Goal: Transaction & Acquisition: Subscribe to service/newsletter

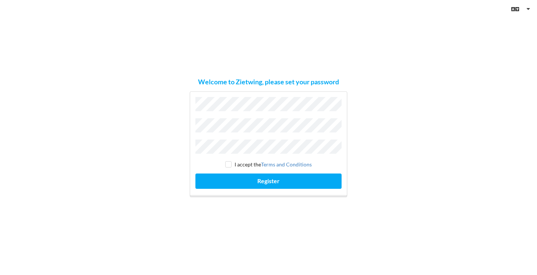
click at [252, 82] on div "Welcome to Zietwing, please set your password" at bounding box center [268, 82] width 141 height 9
click at [229, 162] on input "checkbox" at bounding box center [228, 164] width 6 height 6
checkbox input "true"
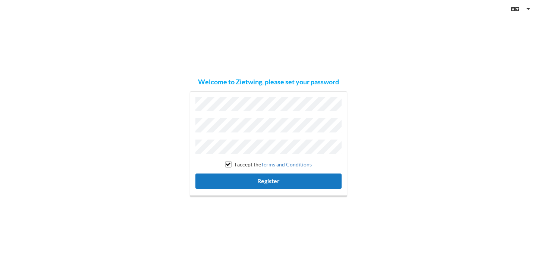
click at [242, 183] on button "Register" at bounding box center [268, 180] width 146 height 15
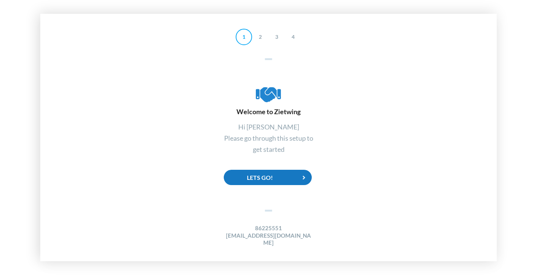
click at [266, 182] on div "Lets Go!" at bounding box center [268, 177] width 88 height 15
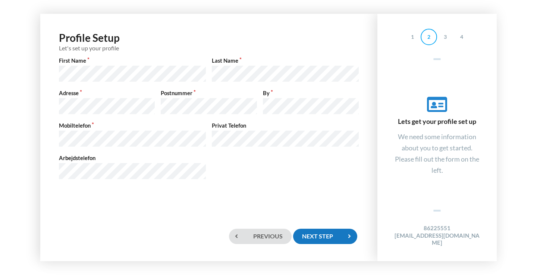
click at [321, 234] on div "Next step" at bounding box center [325, 236] width 64 height 15
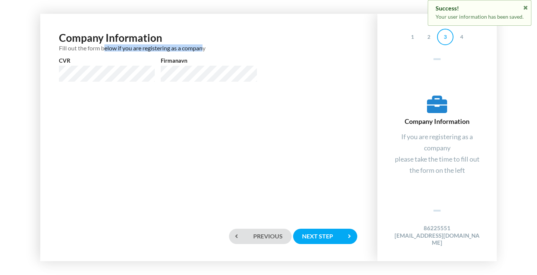
drag, startPoint x: 104, startPoint y: 46, endPoint x: 206, endPoint y: 46, distance: 101.8
click at [206, 46] on div "Fill out the form below if you are registering as a company" at bounding box center [209, 47] width 300 height 7
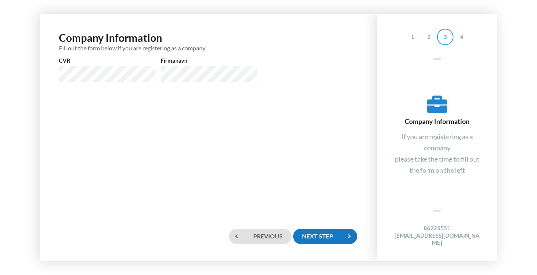
click at [320, 233] on div "Next step" at bounding box center [325, 236] width 64 height 15
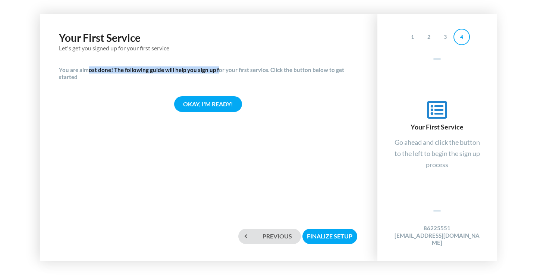
drag, startPoint x: 88, startPoint y: 66, endPoint x: 216, endPoint y: 68, distance: 127.6
click at [216, 68] on h4 "You are almost done! The following guide will help you sign up for your first s…" at bounding box center [209, 73] width 300 height 15
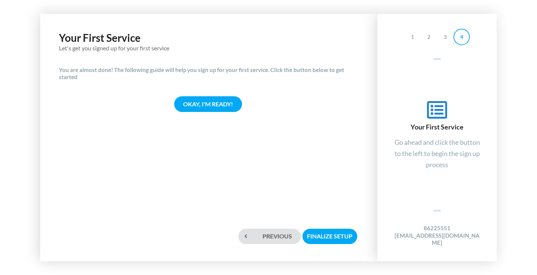
click at [216, 68] on h4 "You are almost done! The following guide will help you sign up for your first s…" at bounding box center [209, 73] width 300 height 15
click at [222, 96] on div "Okay, I'm ready!" at bounding box center [208, 103] width 68 height 15
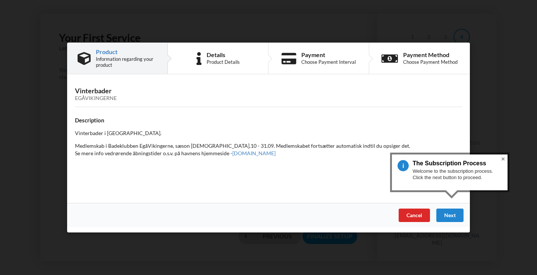
click at [248, 145] on p "Medlemskab i Badeklubben EgåVikingerne, sæson [DEMOGRAPHIC_DATA].10 - 31.09. Me…" at bounding box center [268, 149] width 387 height 15
click at [504, 159] on button "Close" at bounding box center [503, 158] width 9 height 9
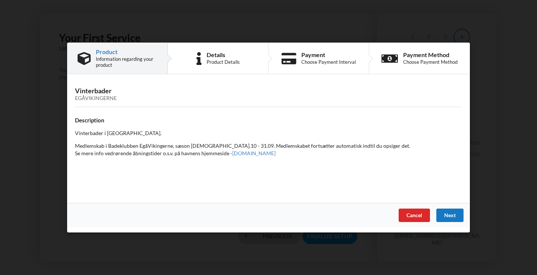
click at [448, 215] on div "Next" at bounding box center [449, 214] width 27 height 13
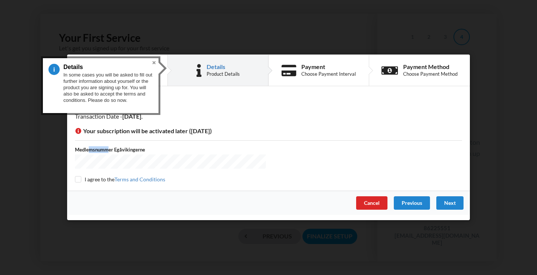
drag, startPoint x: 90, startPoint y: 148, endPoint x: 129, endPoint y: 148, distance: 38.4
click at [109, 148] on label "Medlemsnummer Egåvikingerne" at bounding box center [170, 149] width 191 height 7
click at [78, 179] on input "checkbox" at bounding box center [78, 179] width 6 height 6
checkbox input "true"
click at [154, 63] on button "Close" at bounding box center [154, 62] width 9 height 9
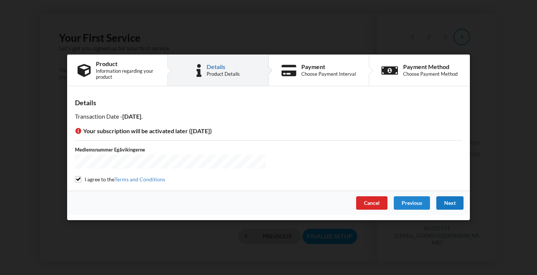
click at [448, 200] on div "Next" at bounding box center [449, 203] width 27 height 13
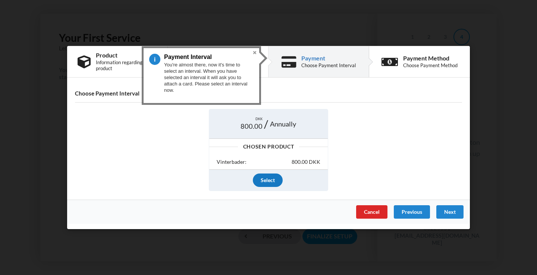
click at [270, 182] on div "Select" at bounding box center [268, 179] width 30 height 13
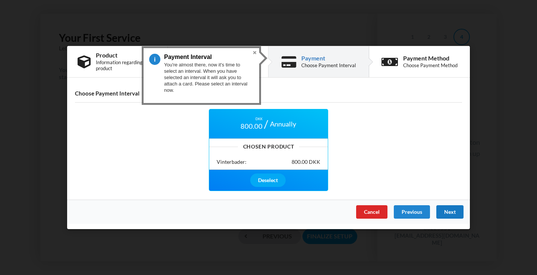
click at [446, 214] on div "Next" at bounding box center [449, 211] width 27 height 13
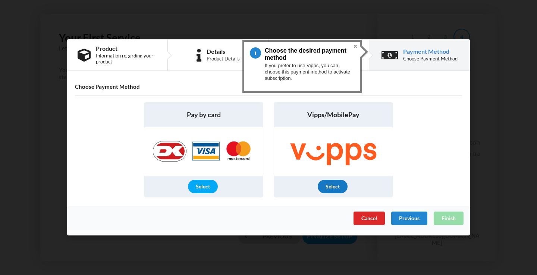
click at [339, 189] on div "Select" at bounding box center [333, 186] width 30 height 13
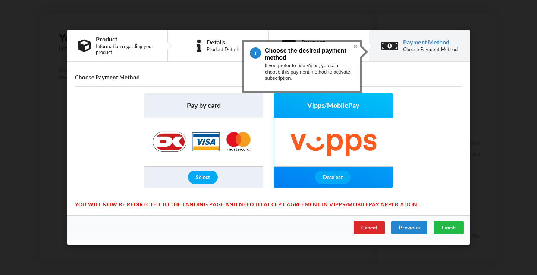
drag, startPoint x: 123, startPoint y: 203, endPoint x: 246, endPoint y: 203, distance: 123.5
click at [246, 203] on div "You will now be redirected to the Landing page and need to accept agreement in …" at bounding box center [268, 198] width 387 height 8
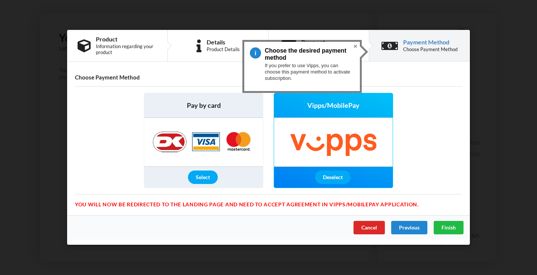
click at [246, 203] on div "You will now be redirected to the Landing page and need to accept agreement in …" at bounding box center [268, 198] width 387 height 8
click at [205, 177] on div "Select" at bounding box center [203, 177] width 30 height 13
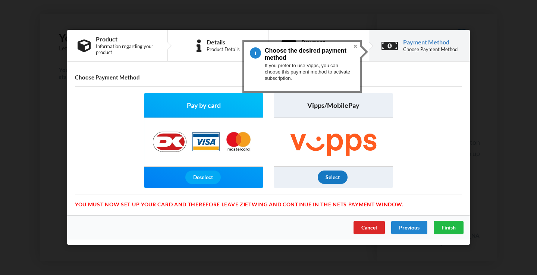
click at [339, 175] on div "Select" at bounding box center [333, 177] width 30 height 13
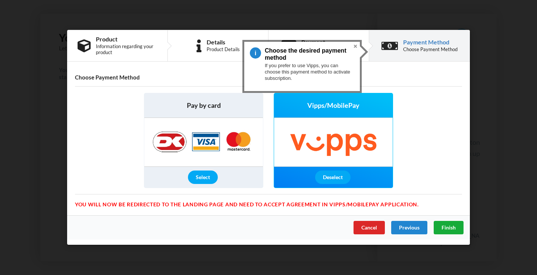
click at [456, 231] on div "Finish" at bounding box center [449, 227] width 30 height 13
click at [332, 180] on div "Deselect" at bounding box center [332, 177] width 35 height 13
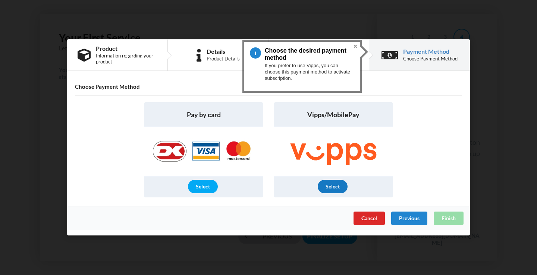
click at [332, 180] on div "Select" at bounding box center [333, 186] width 30 height 13
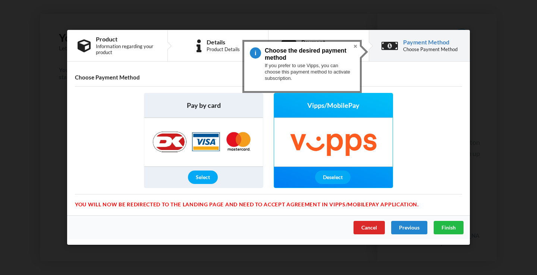
click at [357, 110] on div "Vipps/MobilePay" at bounding box center [333, 106] width 119 height 24
click at [446, 228] on span "Finish" at bounding box center [449, 228] width 14 height 6
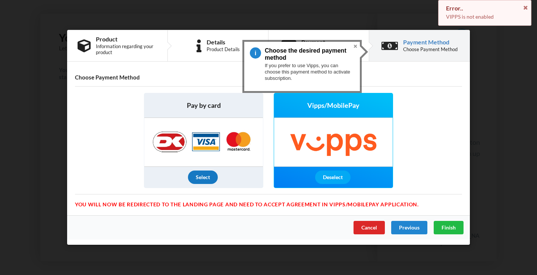
click at [206, 174] on div "Select" at bounding box center [203, 177] width 30 height 13
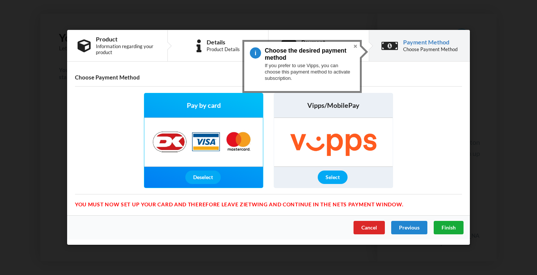
click at [455, 230] on span "Finish" at bounding box center [449, 228] width 14 height 6
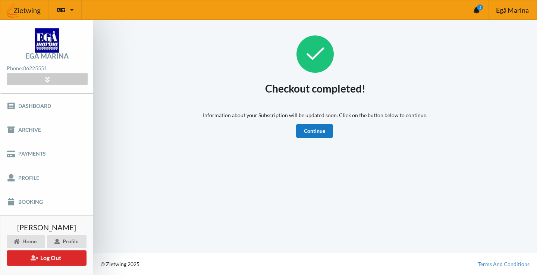
click at [314, 135] on link "Continue" at bounding box center [314, 130] width 37 height 13
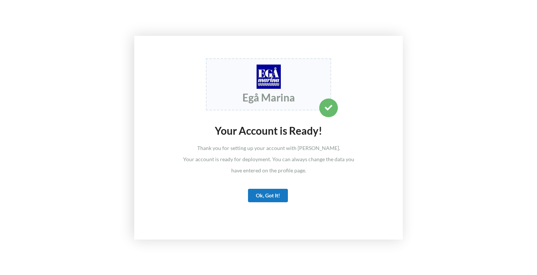
click at [261, 196] on div "Ok, Got It!" at bounding box center [268, 195] width 40 height 13
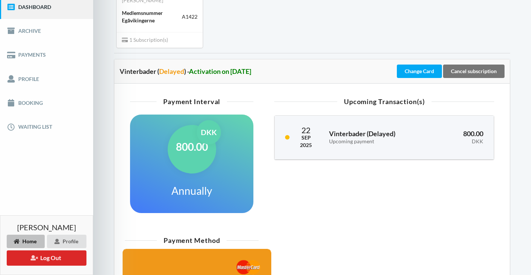
scroll to position [98, 0]
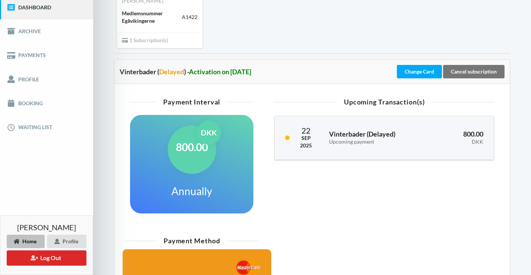
drag, startPoint x: 342, startPoint y: 95, endPoint x: 471, endPoint y: 97, distance: 129.8
click at [471, 97] on div "Upcoming Transaction(s) [DATE] Vinterbader ( Delayed ) Upcoming payment 800.00 …" at bounding box center [384, 129] width 230 height 71
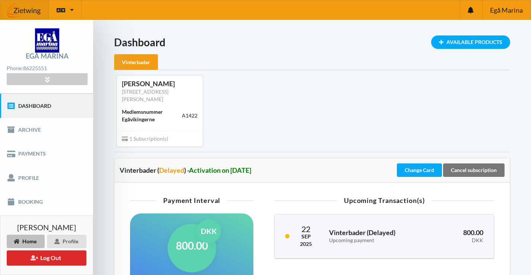
scroll to position [0, 0]
click at [49, 81] on icon at bounding box center [47, 79] width 9 height 6
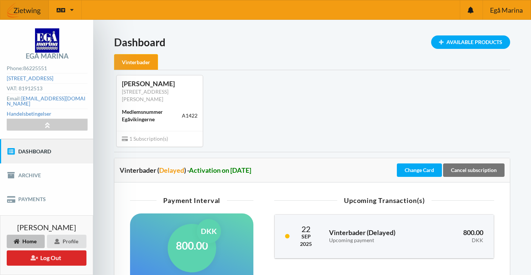
click at [152, 83] on div "[PERSON_NAME]" at bounding box center [160, 83] width 76 height 9
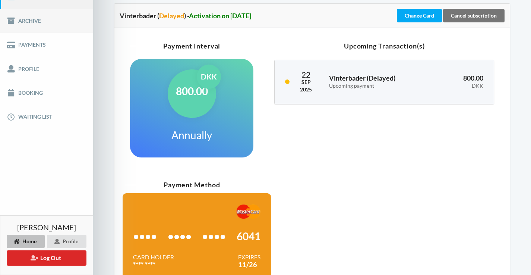
scroll to position [117, 0]
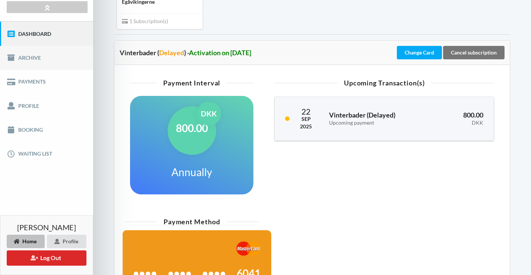
click at [38, 51] on link "Archive" at bounding box center [46, 58] width 93 height 24
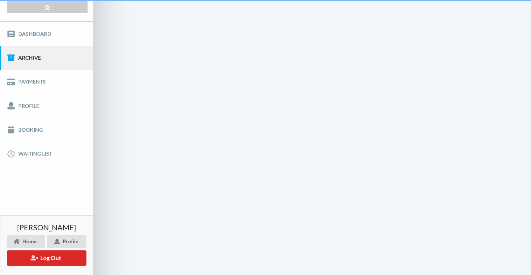
scroll to position [3, 0]
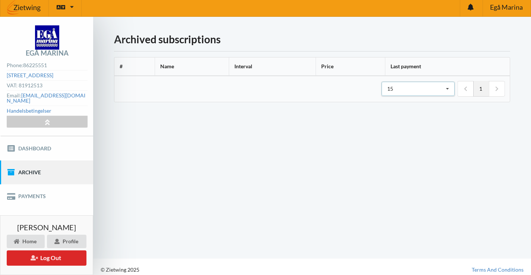
click at [415, 91] on div "15 15 25 50" at bounding box center [418, 89] width 73 height 14
click at [37, 188] on link "Payments" at bounding box center [46, 196] width 93 height 24
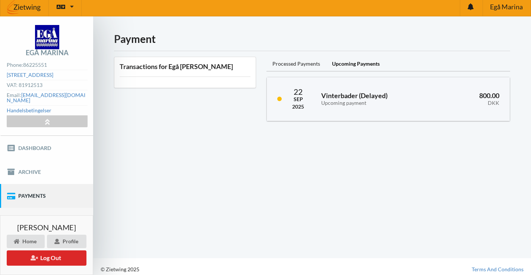
scroll to position [3, 0]
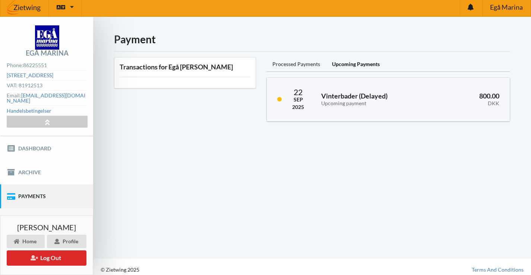
click at [36, 210] on link "Profile" at bounding box center [46, 220] width 93 height 24
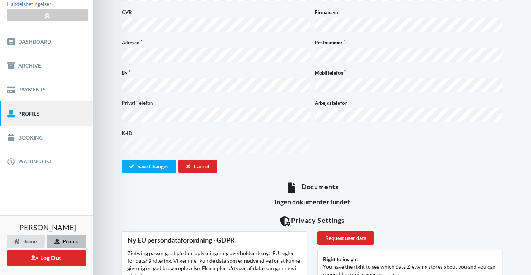
scroll to position [99, 0]
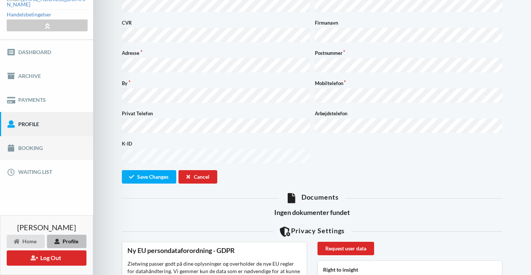
click at [26, 143] on link "Booking" at bounding box center [46, 148] width 93 height 24
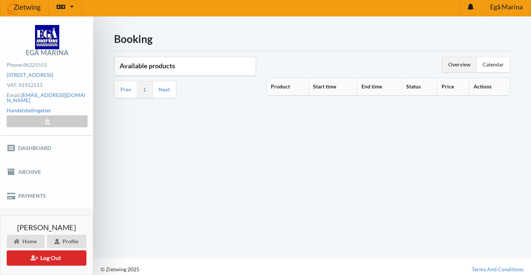
scroll to position [3, 0]
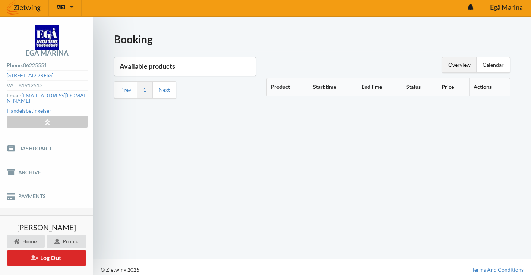
click at [43, 214] on link "Profile" at bounding box center [46, 220] width 93 height 24
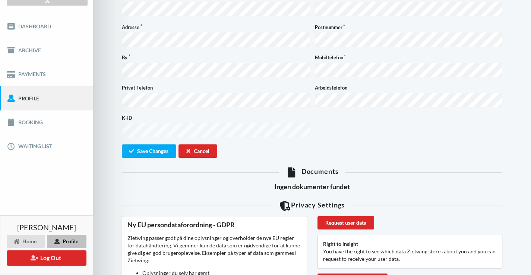
scroll to position [125, 0]
click at [54, 120] on link "Booking" at bounding box center [46, 122] width 93 height 24
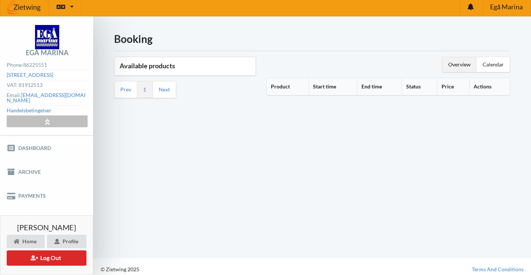
scroll to position [3, 0]
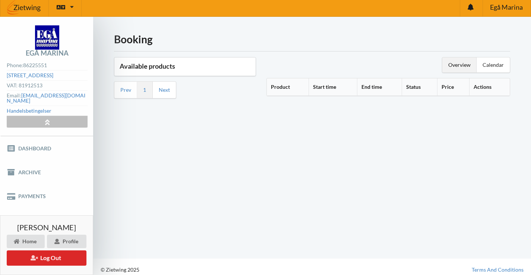
click at [50, 116] on div at bounding box center [47, 122] width 81 height 12
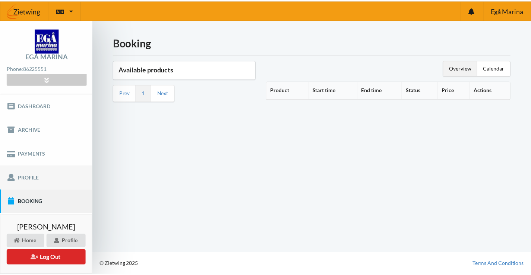
scroll to position [0, 0]
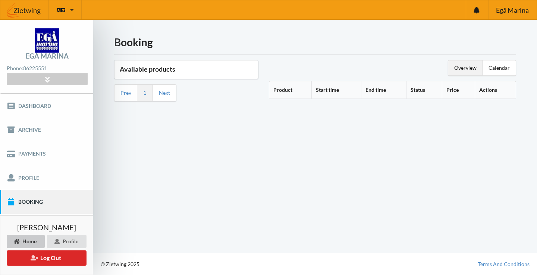
click at [33, 242] on div "Home" at bounding box center [26, 241] width 38 height 13
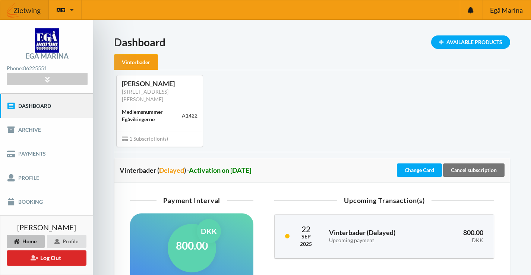
click at [279, 54] on div "Vinterbader" at bounding box center [312, 62] width 396 height 16
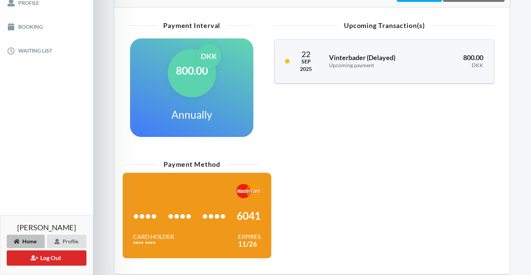
scroll to position [179, 0]
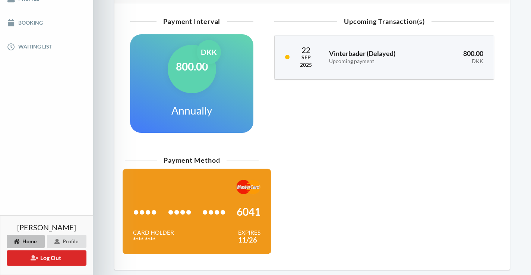
drag, startPoint x: 186, startPoint y: 81, endPoint x: 287, endPoint y: 103, distance: 102.7
click at [286, 102] on div "Payment Interval 800.00 DKK Annually Upcoming Transaction(s) [DATE] Vinterbader…" at bounding box center [312, 81] width 385 height 144
click at [287, 103] on div "Upcoming Transaction(s) [DATE] Vinterbader ( Delayed ) Upcoming payment 800.00 …" at bounding box center [384, 81] width 241 height 134
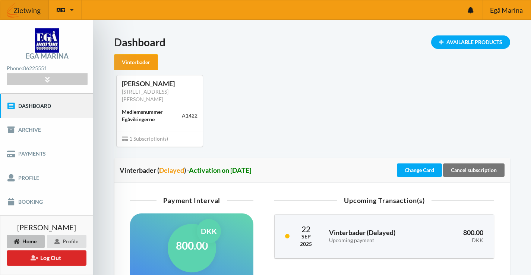
scroll to position [0, 0]
